Goal: Transaction & Acquisition: Book appointment/travel/reservation

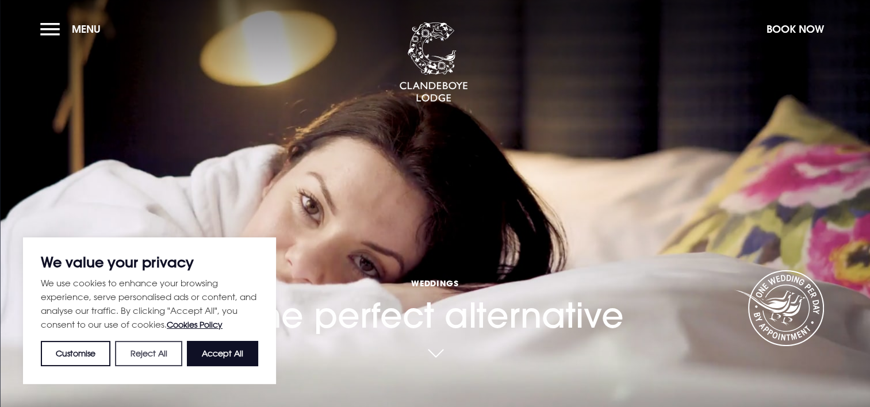
click at [156, 360] on button "Reject All" at bounding box center [148, 353] width 67 height 25
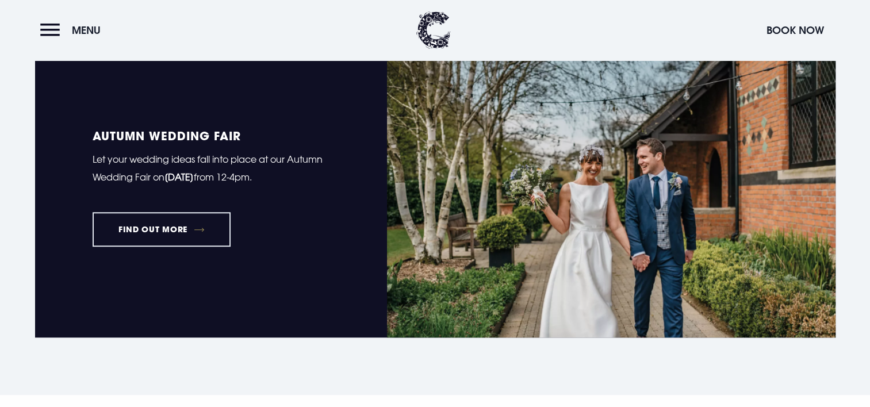
scroll to position [805, 0]
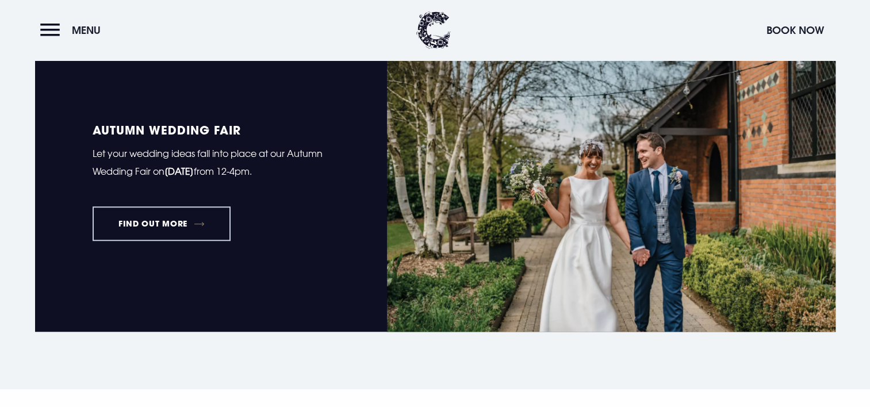
click at [151, 223] on link "FIND OUT MORE" at bounding box center [162, 223] width 139 height 35
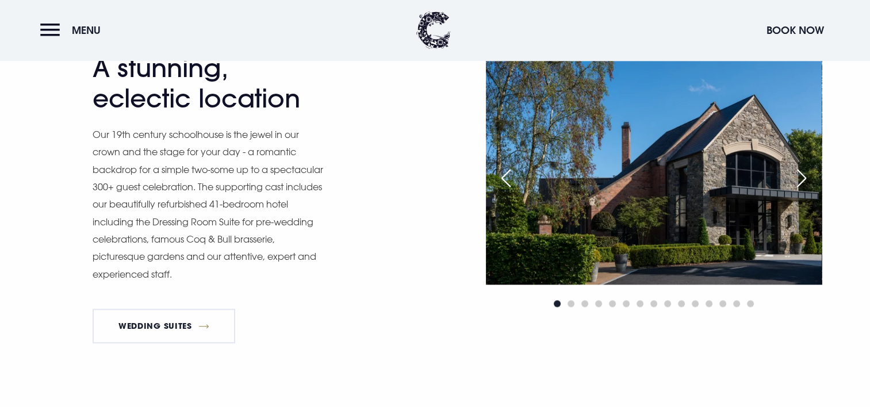
scroll to position [1208, 0]
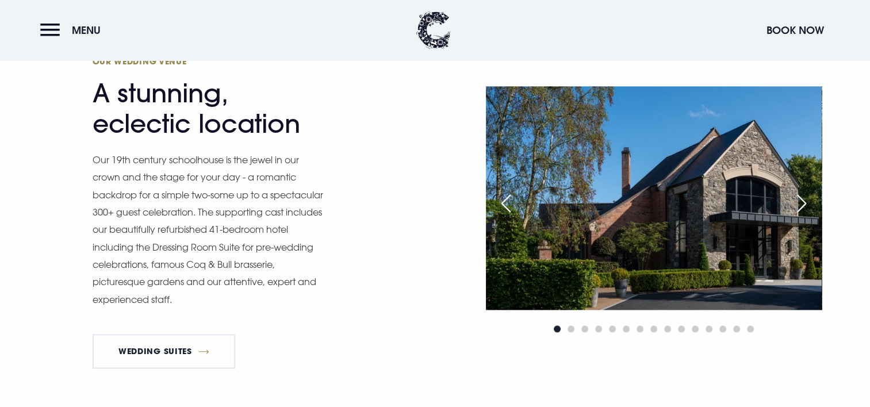
click at [803, 204] on div "Next slide" at bounding box center [801, 203] width 29 height 25
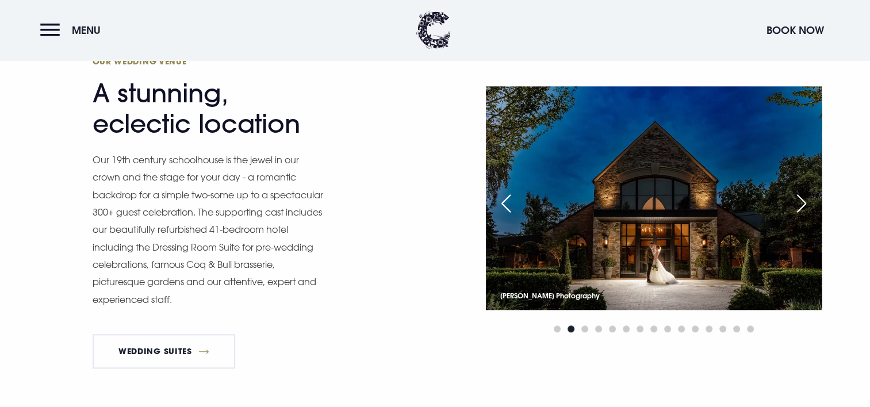
click at [804, 205] on div "Next slide" at bounding box center [801, 203] width 29 height 25
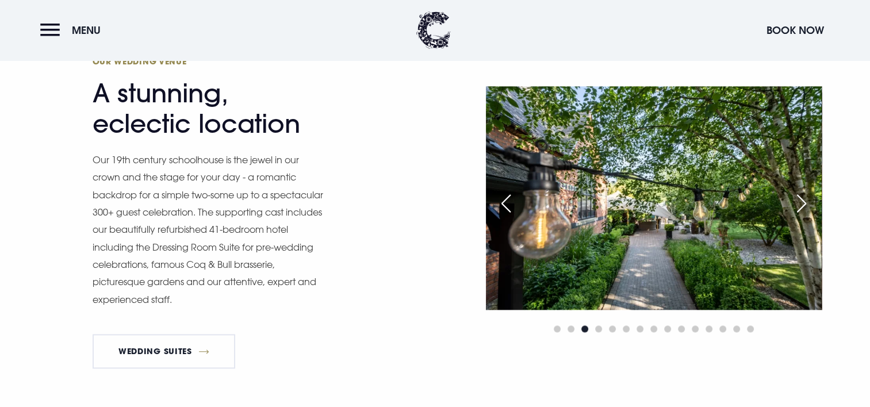
click at [804, 205] on div "Next slide" at bounding box center [801, 203] width 29 height 25
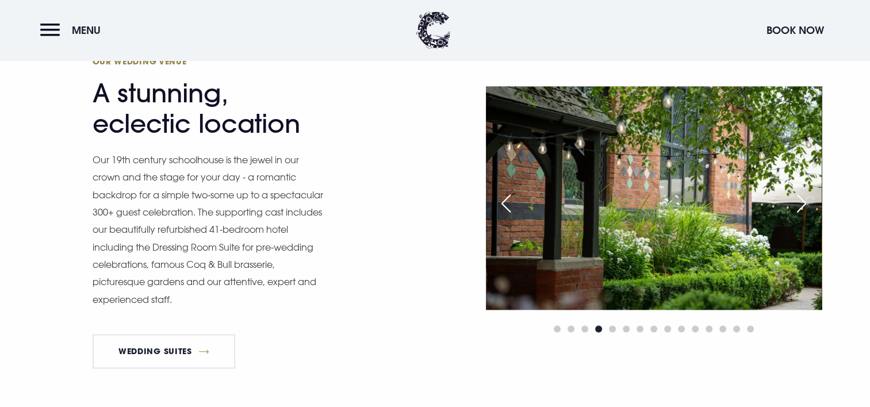
click at [807, 203] on div "Next slide" at bounding box center [801, 203] width 29 height 25
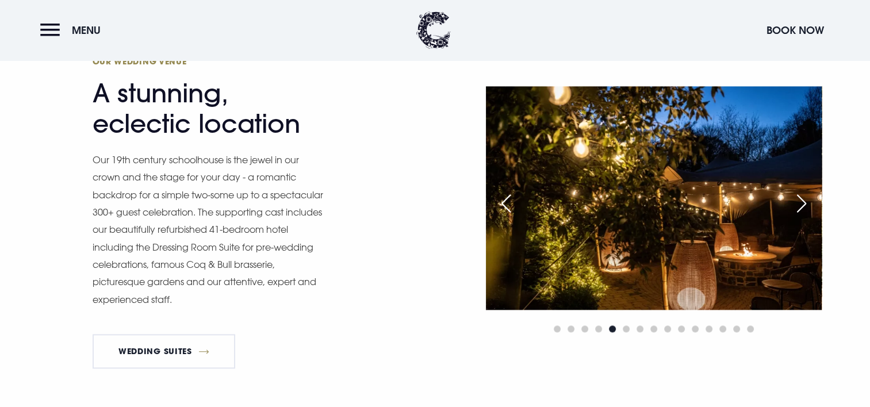
click at [807, 203] on div "Next slide" at bounding box center [801, 203] width 29 height 25
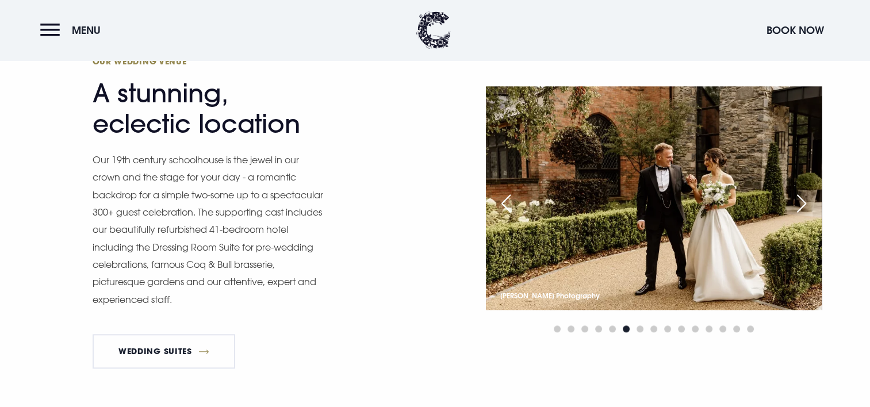
click at [808, 201] on div "Next slide" at bounding box center [801, 203] width 29 height 25
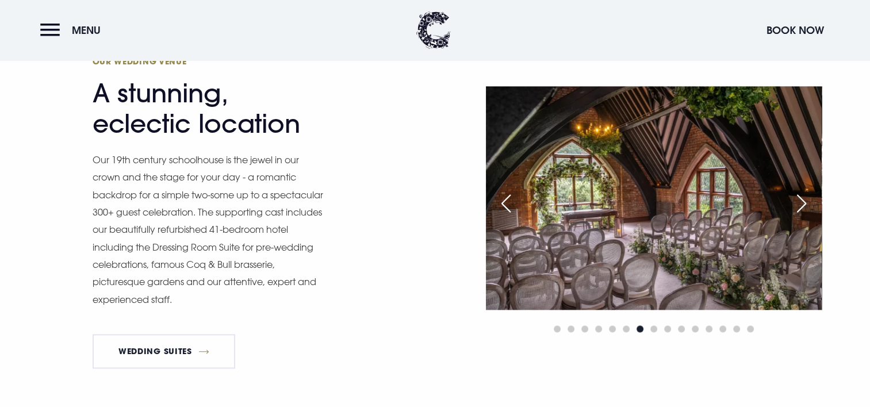
click at [808, 201] on div "Next slide" at bounding box center [801, 203] width 29 height 25
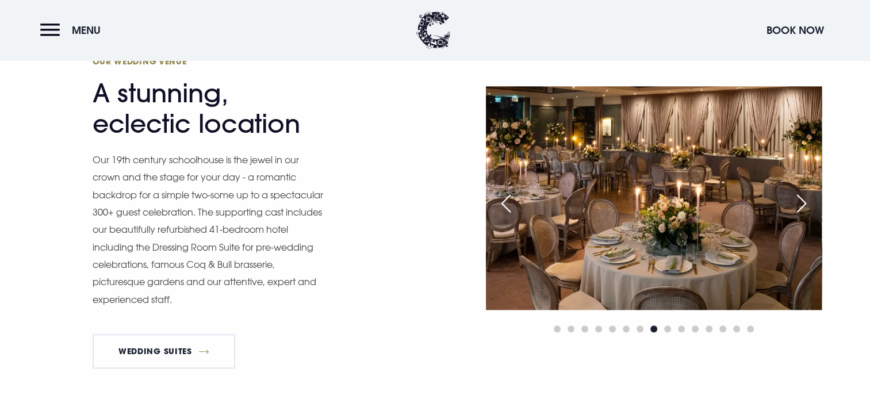
click at [808, 201] on div "Next slide" at bounding box center [801, 203] width 29 height 25
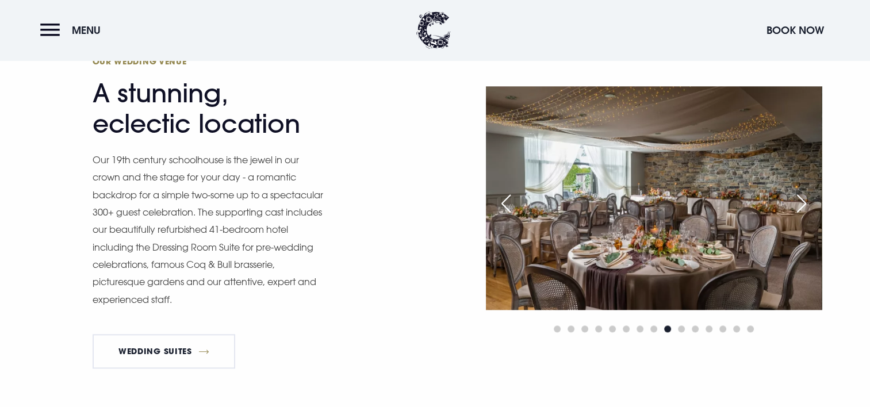
click at [808, 201] on div "Next slide" at bounding box center [801, 203] width 29 height 25
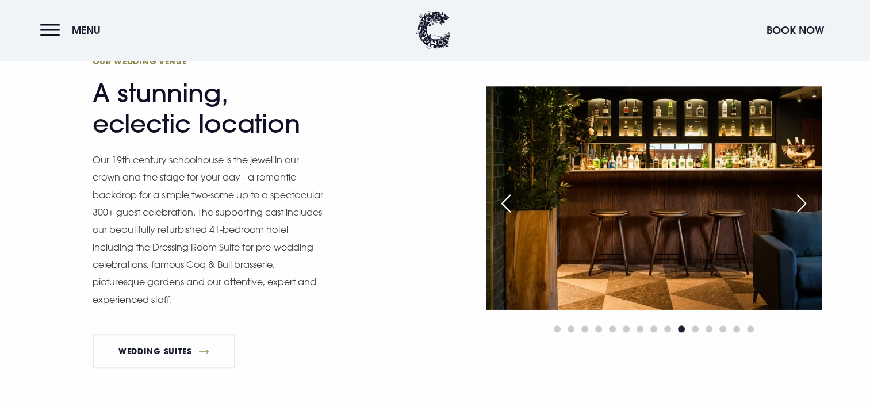
click at [808, 201] on div "Next slide" at bounding box center [801, 203] width 29 height 25
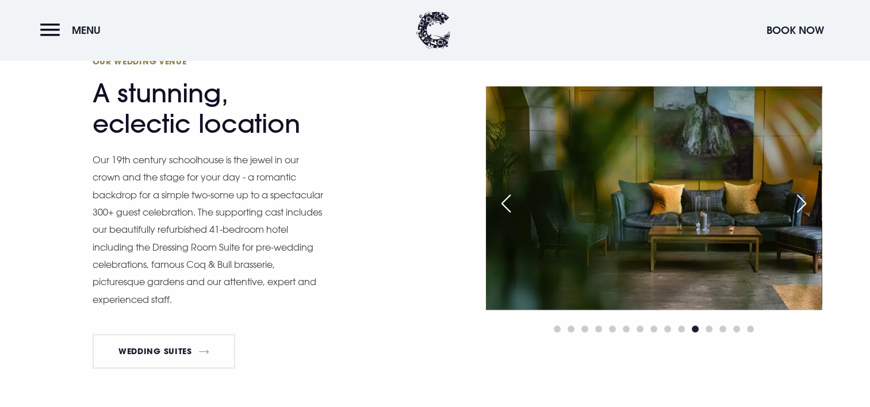
click at [808, 201] on div "Next slide" at bounding box center [801, 203] width 29 height 25
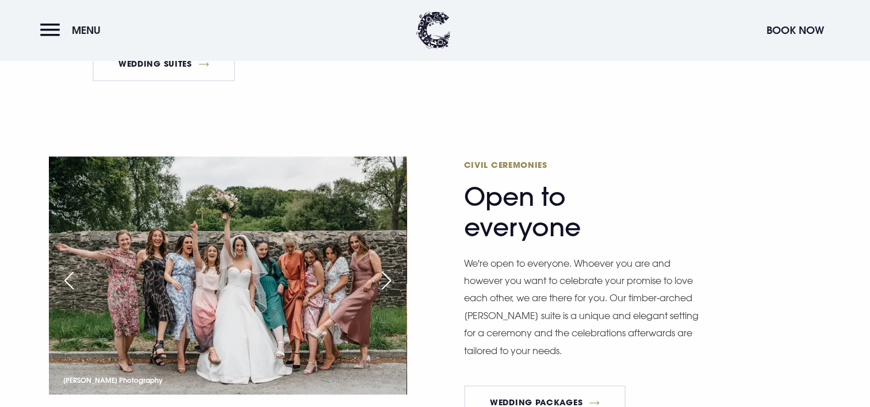
scroll to position [1553, 0]
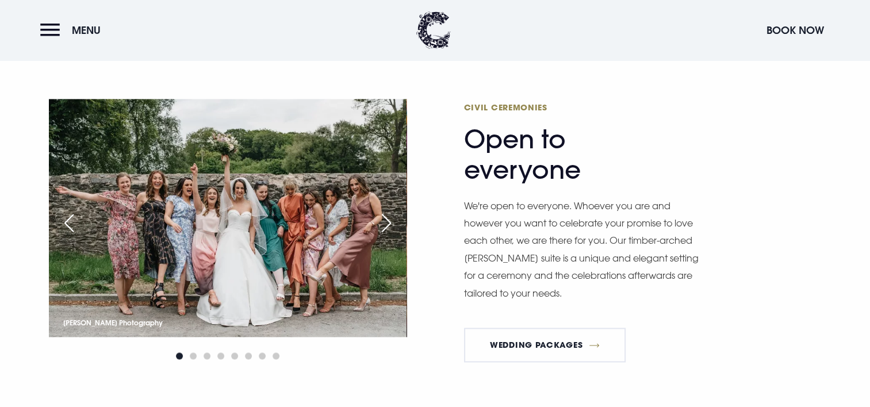
click at [389, 220] on div "Next slide" at bounding box center [386, 223] width 29 height 25
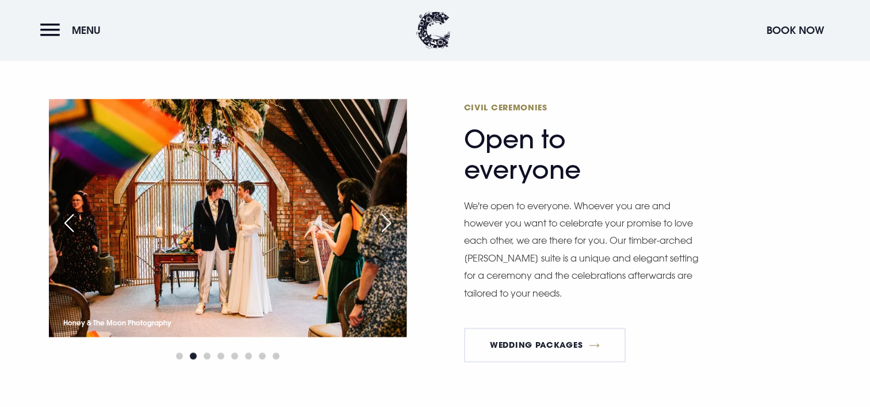
click at [389, 219] on div "Next slide" at bounding box center [386, 223] width 29 height 25
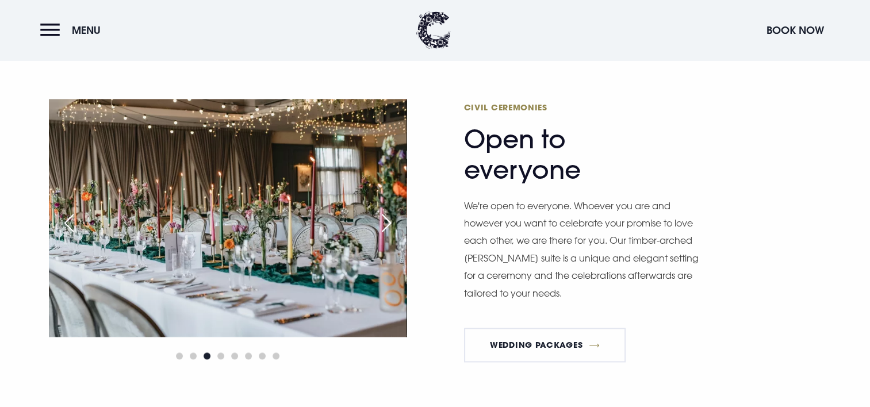
click at [391, 219] on div "Next slide" at bounding box center [386, 223] width 29 height 25
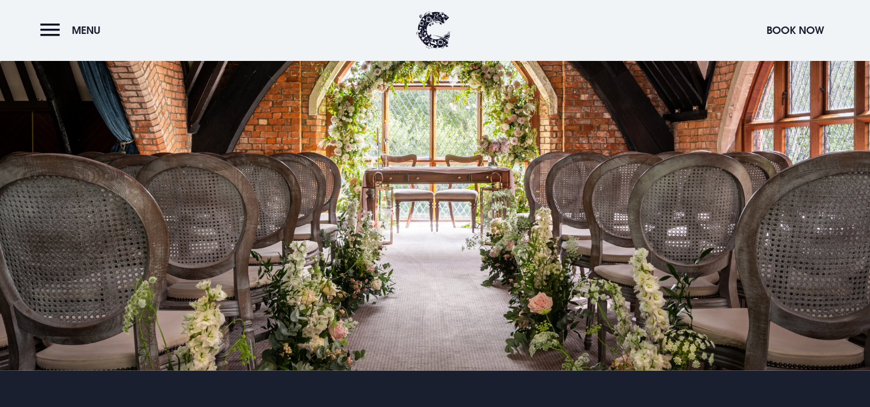
scroll to position [2186, 0]
